Goal: Find specific page/section: Find specific page/section

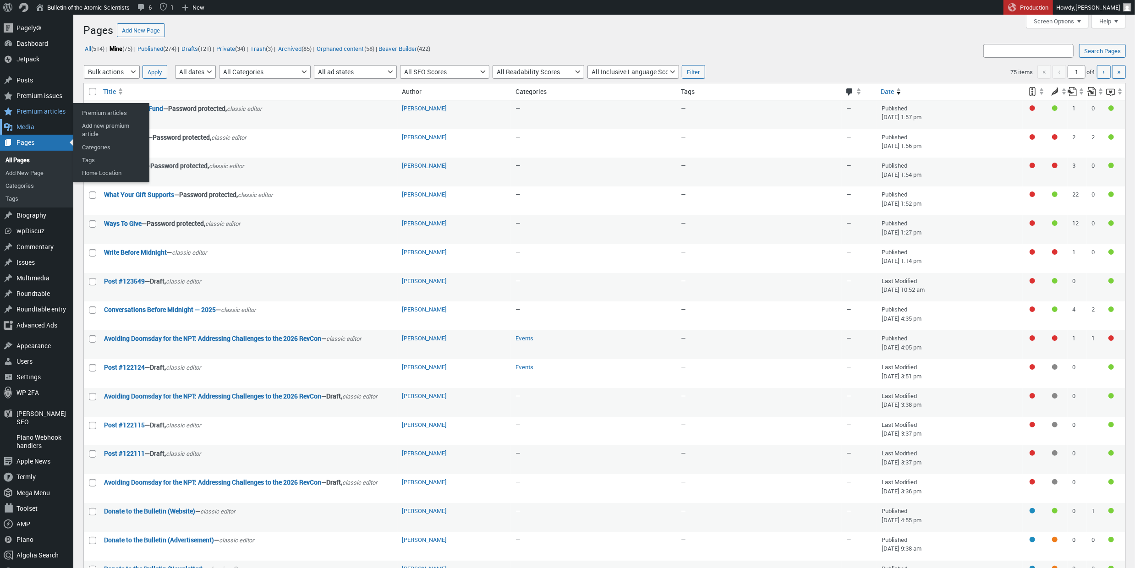
click at [39, 124] on div "Media" at bounding box center [36, 127] width 73 height 16
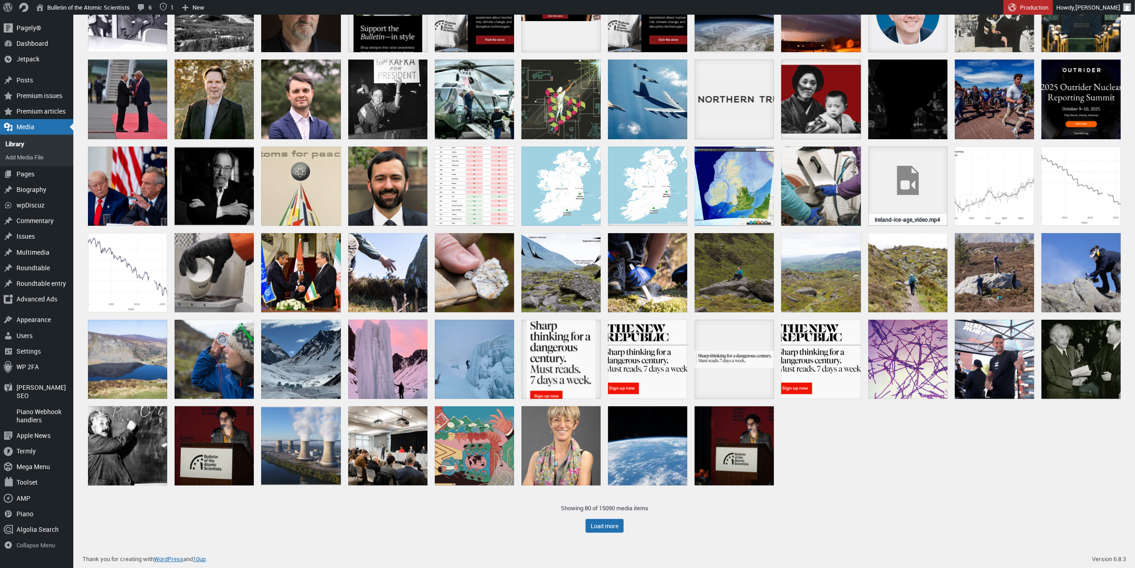
scroll to position [197, 0]
click at [613, 522] on button "Load more" at bounding box center [605, 526] width 38 height 14
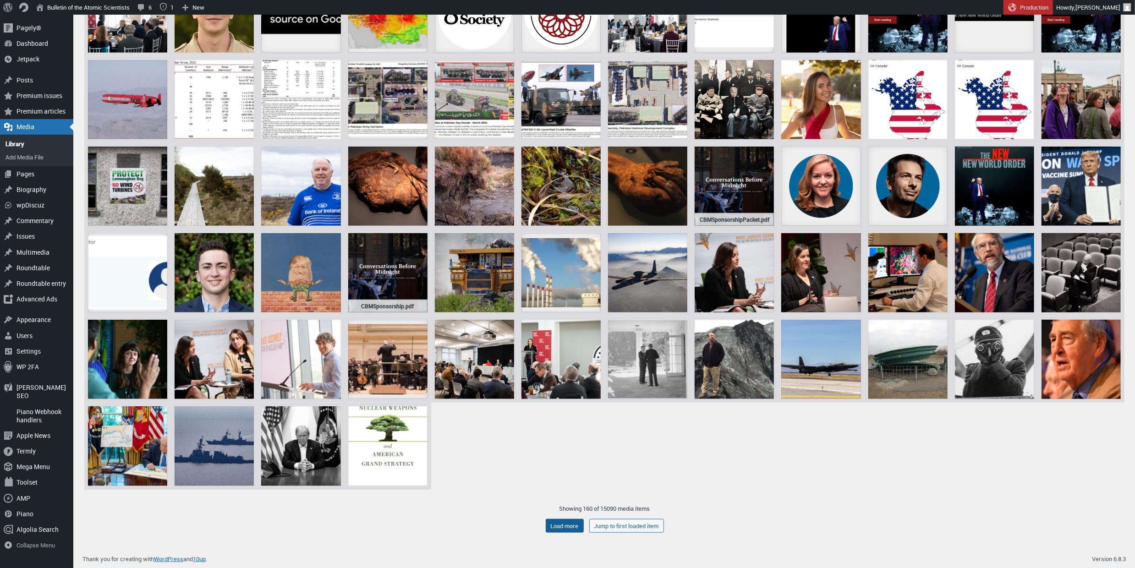
scroll to position [803, 0]
click at [560, 526] on button "Load more" at bounding box center [565, 526] width 38 height 14
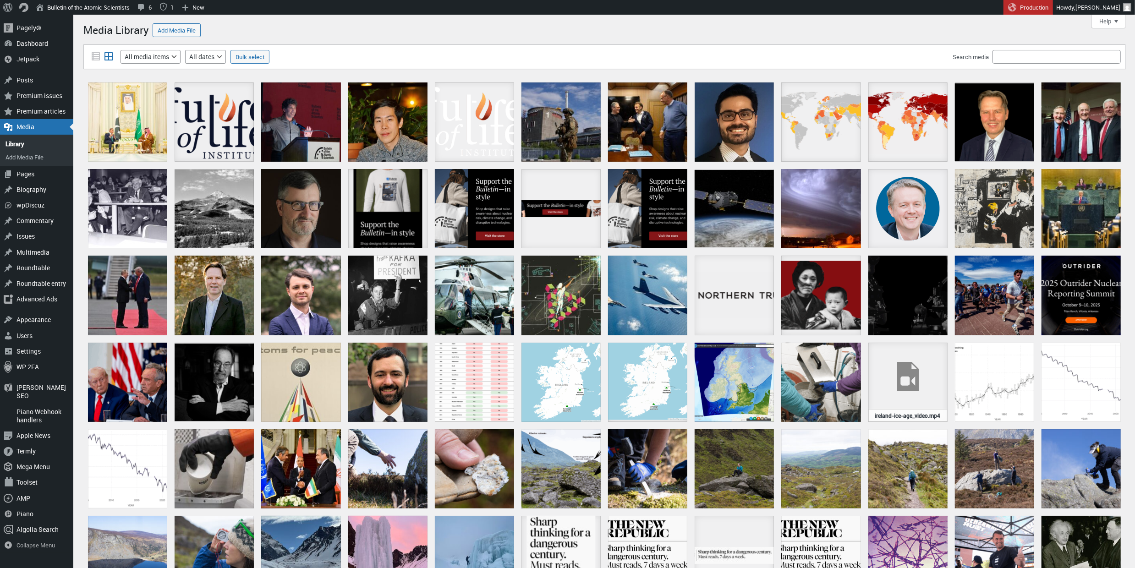
scroll to position [0, 0]
click at [1012, 55] on input "Search media" at bounding box center [1057, 57] width 128 height 14
type input "Clock"
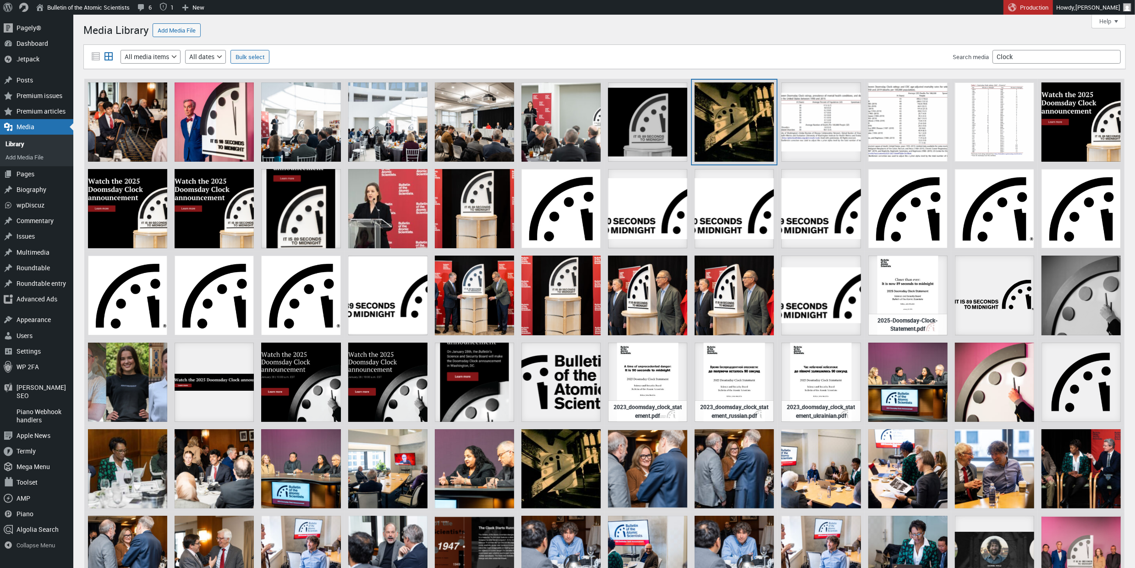
click at [717, 118] on div "10F Doomsday Clock" at bounding box center [734, 122] width 79 height 79
